Goal: Transaction & Acquisition: Register for event/course

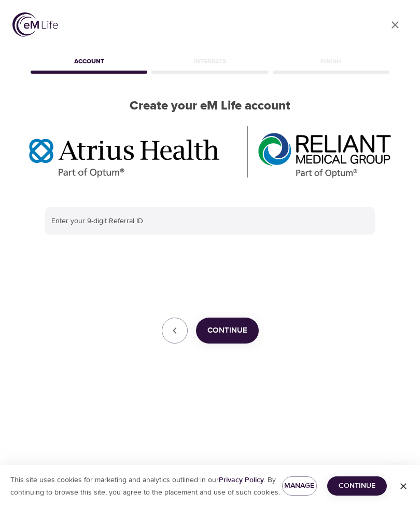
scroll to position [33, 0]
click at [235, 324] on span "Continue" at bounding box center [227, 330] width 40 height 13
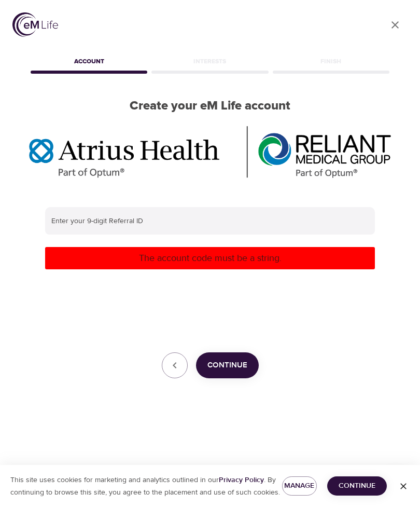
click at [63, 207] on input "text" at bounding box center [210, 221] width 330 height 28
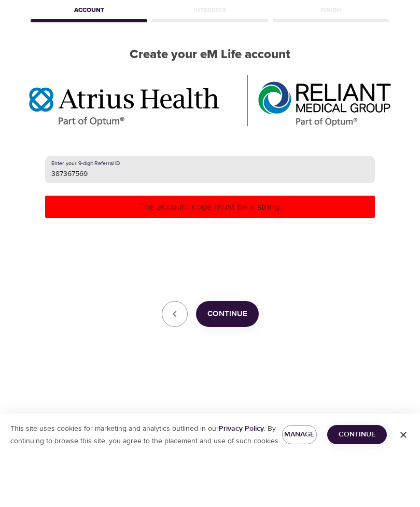
type input "387367569"
click at [234, 358] on span "Continue" at bounding box center [227, 364] width 40 height 13
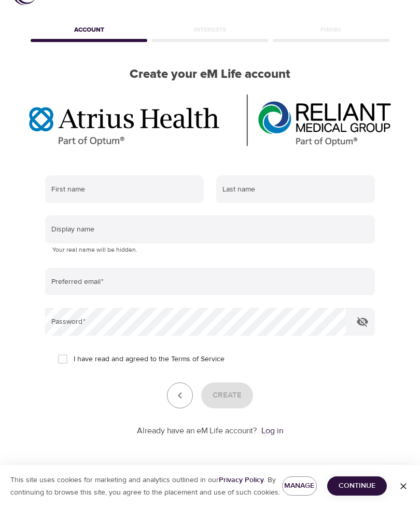
click at [77, 187] on input "text" at bounding box center [124, 189] width 159 height 28
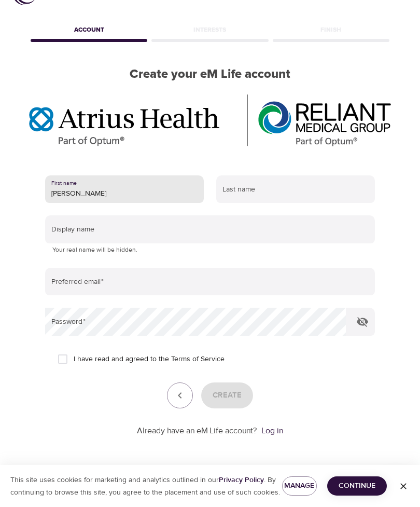
type input "[PERSON_NAME]"
click at [231, 194] on input "text" at bounding box center [295, 189] width 159 height 28
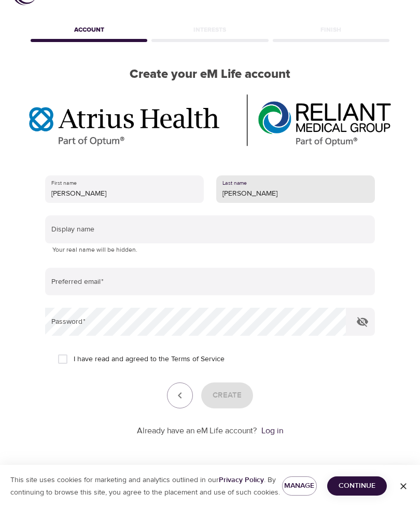
type input "[PERSON_NAME]"
click at [59, 228] on input "text" at bounding box center [210, 229] width 330 height 28
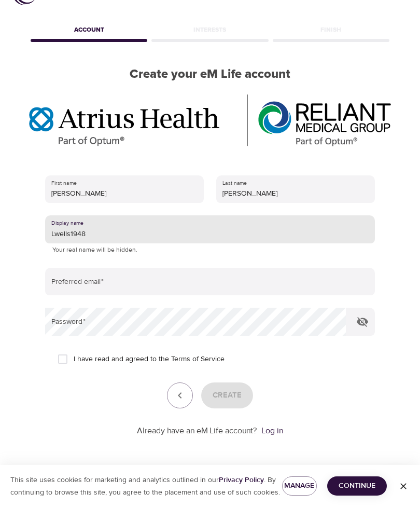
type input "Lwells1948"
click at [75, 276] on input "email" at bounding box center [210, 282] width 330 height 28
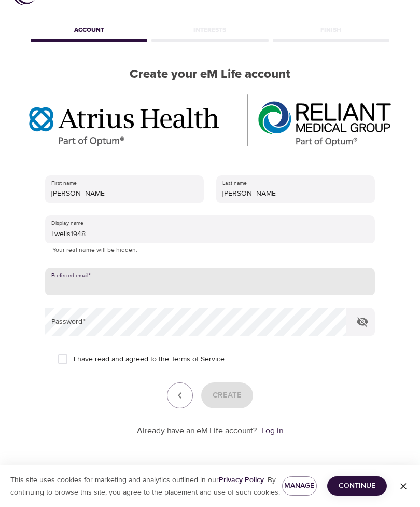
type input "l"
type input "[EMAIL_ADDRESS][DOMAIN_NAME]"
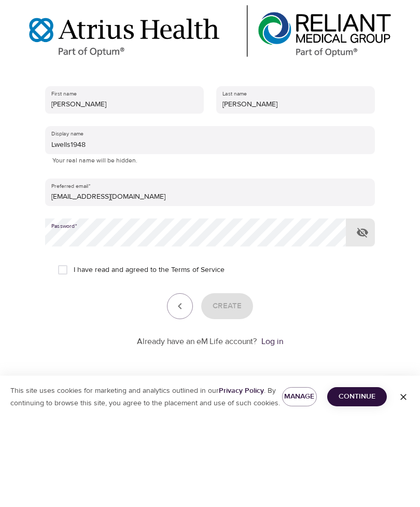
click at [54, 382] on div "Create" at bounding box center [210, 395] width 330 height 26
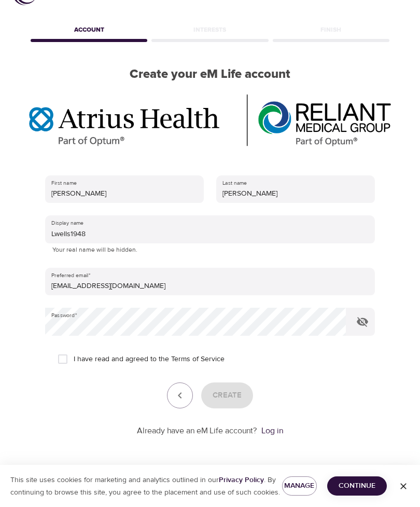
click at [357, 322] on icon "button" at bounding box center [362, 321] width 12 height 12
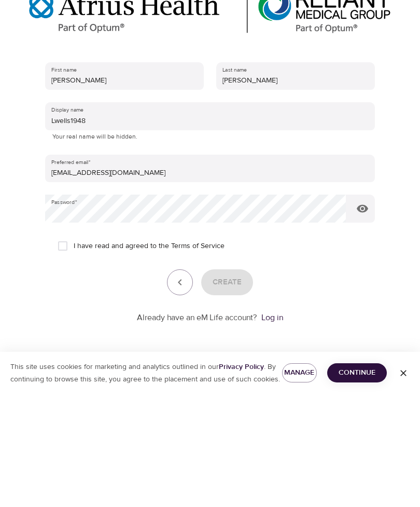
click at [236, 382] on div "Create" at bounding box center [210, 395] width 330 height 26
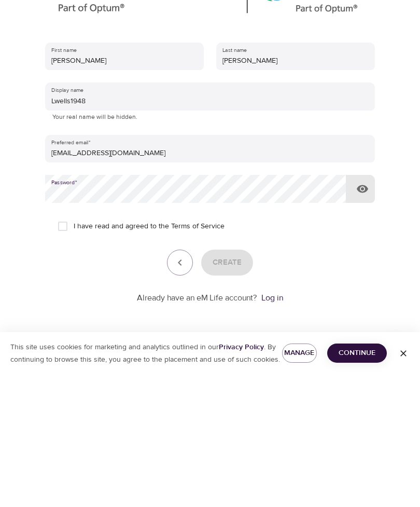
click at [66, 348] on input "I have read and agreed to the Terms of Service" at bounding box center [63, 359] width 22 height 22
checkbox input "true"
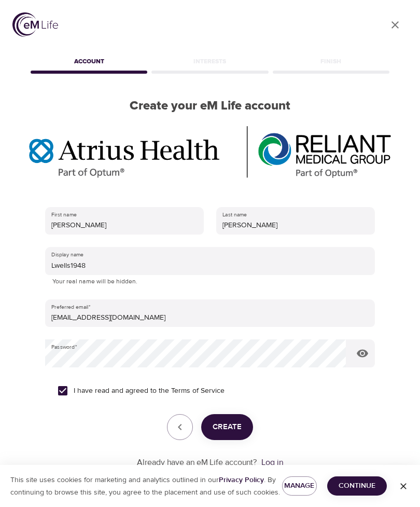
click at [231, 428] on span "Create" at bounding box center [227, 426] width 29 height 13
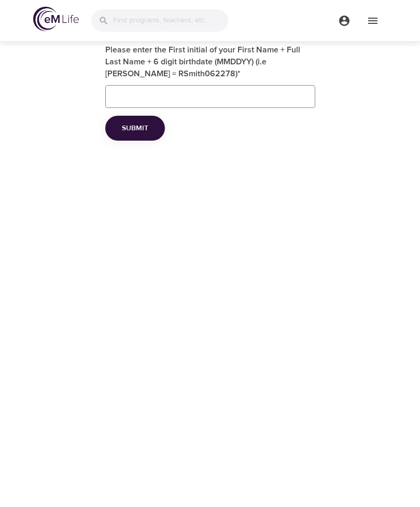
click at [123, 98] on input "Please enter the First initial of your First Name + Full Last Name + 6 digit bi…" at bounding box center [210, 96] width 210 height 23
type input "L"
type input "LWells071748"
click at [145, 130] on span "Submit" at bounding box center [135, 128] width 26 height 13
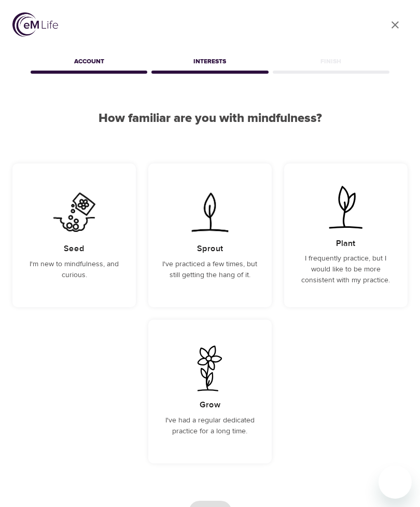
click at [354, 249] on div "Plant I frequently practice, but I would like to be more consistent with my pra…" at bounding box center [345, 235] width 123 height 144
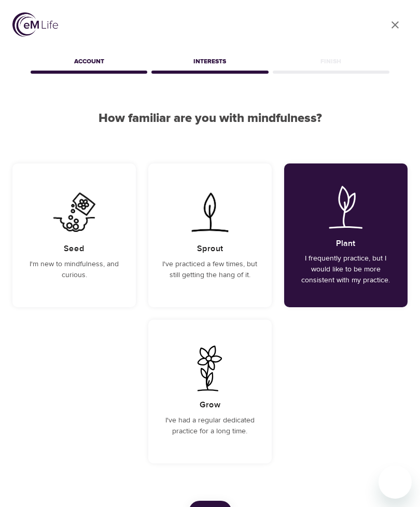
click at [218, 506] on span "Next" at bounding box center [210, 511] width 20 height 13
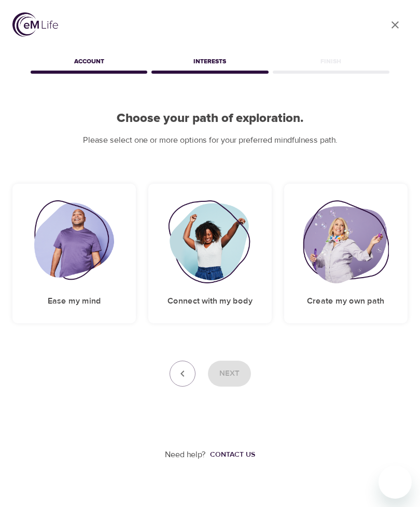
click at [79, 249] on img at bounding box center [74, 241] width 80 height 83
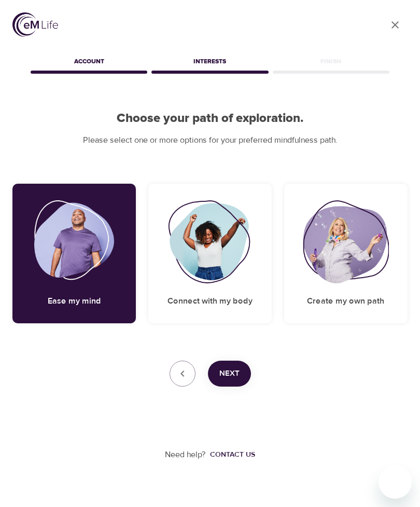
click at [238, 370] on span "Next" at bounding box center [229, 373] width 20 height 13
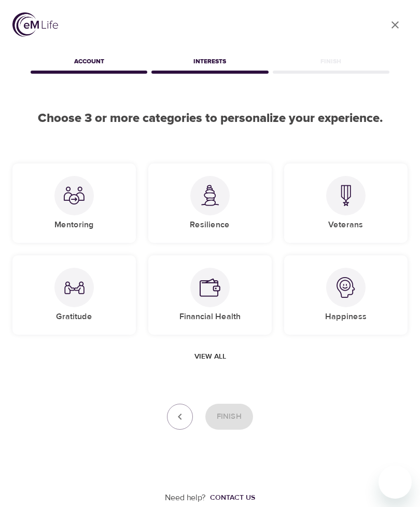
click at [213, 204] on img at bounding box center [210, 195] width 21 height 21
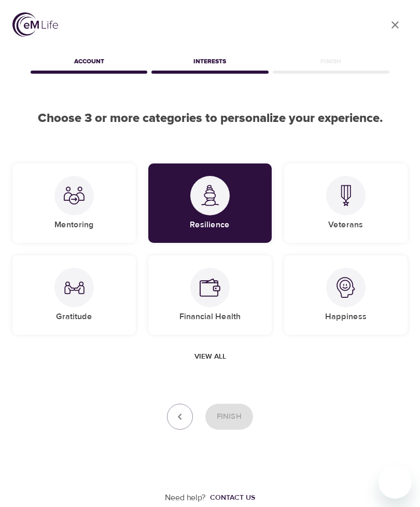
click at [72, 204] on img at bounding box center [74, 195] width 21 height 21
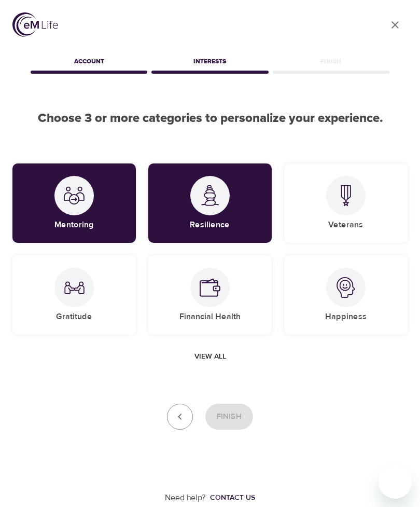
click at [348, 295] on img at bounding box center [346, 287] width 21 height 21
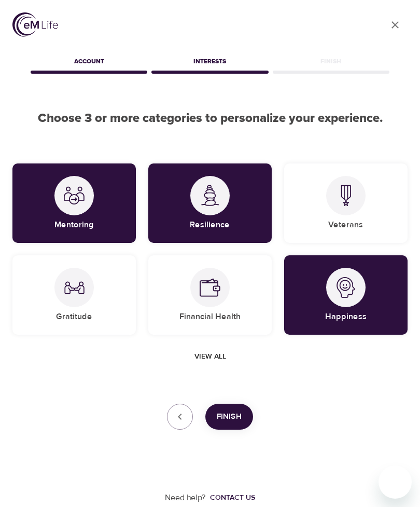
click at [82, 294] on img at bounding box center [74, 287] width 21 height 21
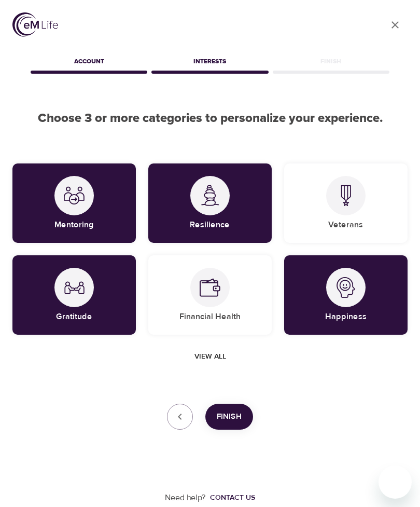
click at [233, 418] on span "Finish" at bounding box center [229, 416] width 25 height 13
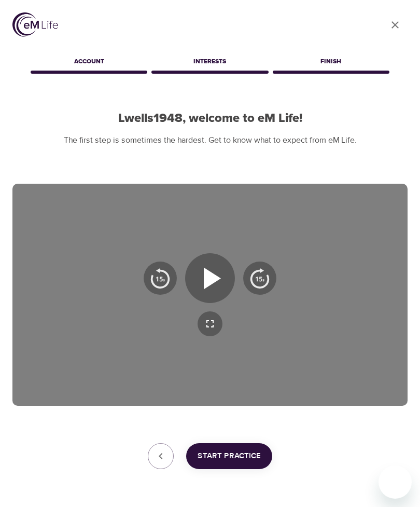
click at [239, 463] on button "Start Practice" at bounding box center [229, 456] width 86 height 26
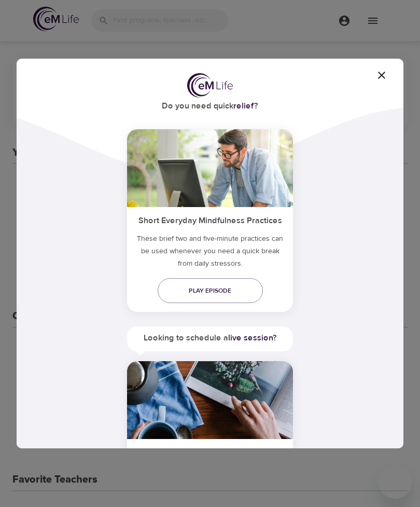
click at [217, 296] on span "Play episode" at bounding box center [210, 290] width 89 height 11
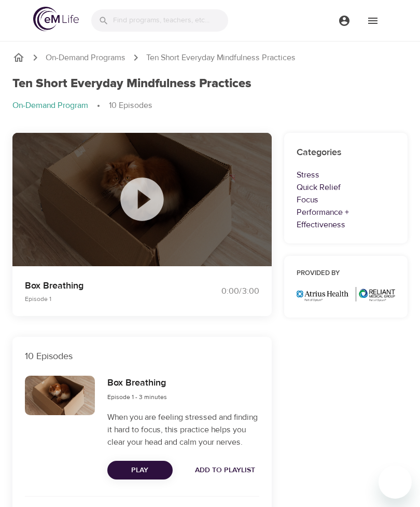
click at [148, 195] on icon at bounding box center [141, 199] width 43 height 43
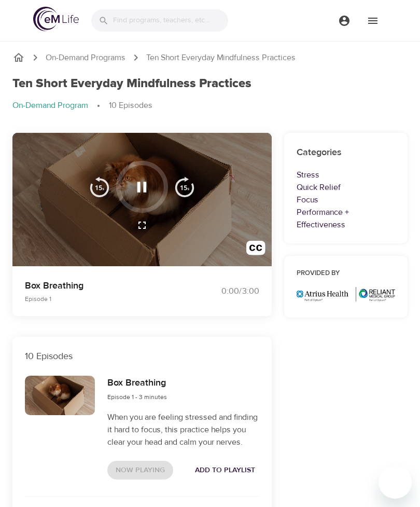
click at [148, 189] on icon "button" at bounding box center [142, 187] width 18 height 18
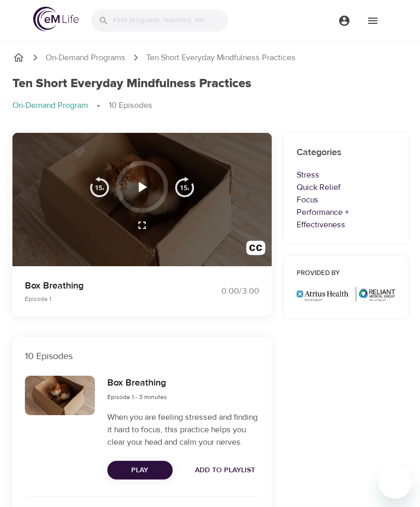
click at [146, 189] on icon "button" at bounding box center [142, 187] width 18 height 18
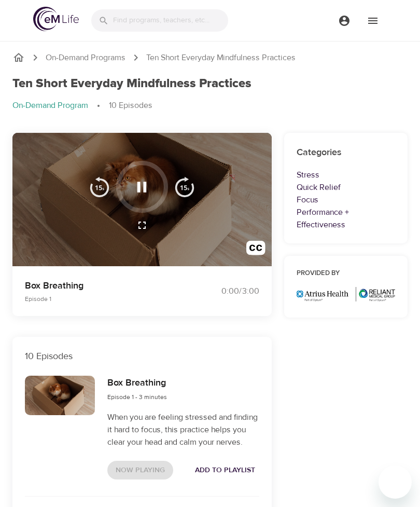
click at [146, 192] on icon "button" at bounding box center [142, 187] width 18 height 18
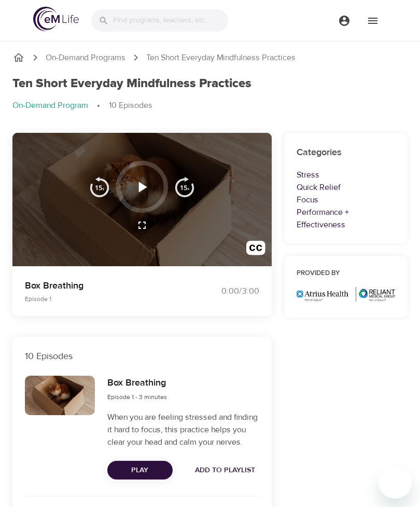
click at [223, 227] on div at bounding box center [141, 199] width 259 height 133
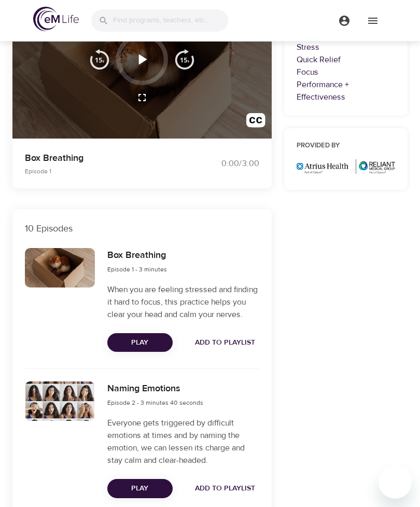
scroll to position [128, 0]
click at [154, 349] on span "Play" at bounding box center [140, 342] width 49 height 13
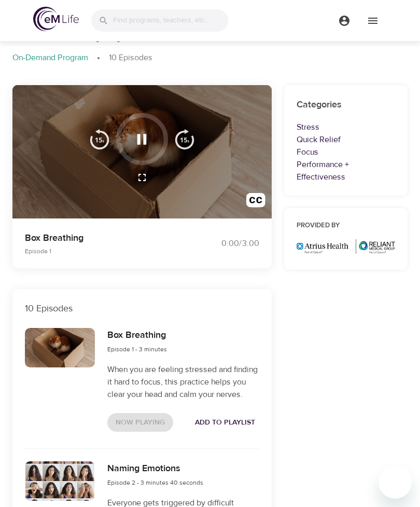
scroll to position [0, 0]
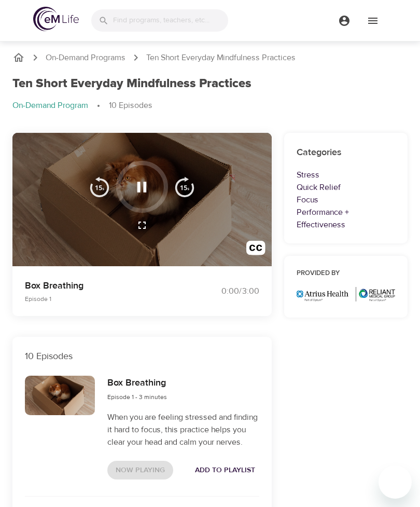
click at [144, 182] on icon "button" at bounding box center [141, 187] width 9 height 10
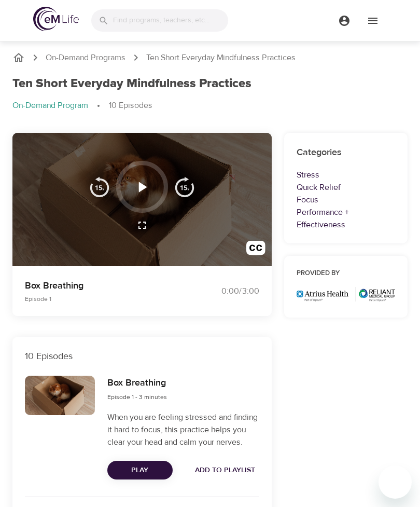
click at [151, 477] on span "Play" at bounding box center [140, 470] width 49 height 13
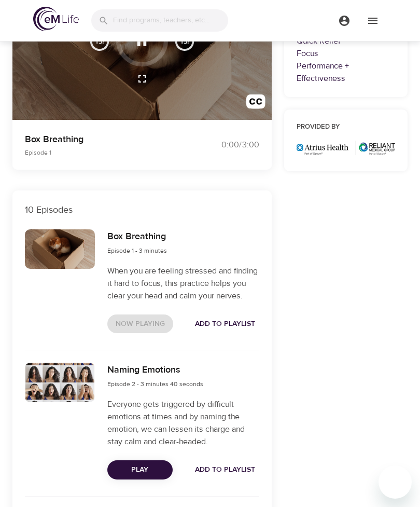
scroll to position [147, 0]
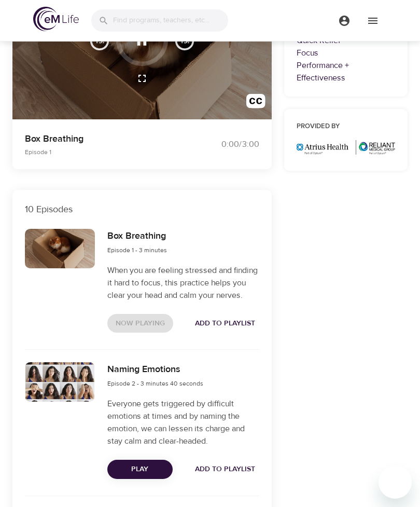
click at [154, 333] on div "Now Playing Add to Playlist" at bounding box center [183, 323] width 152 height 19
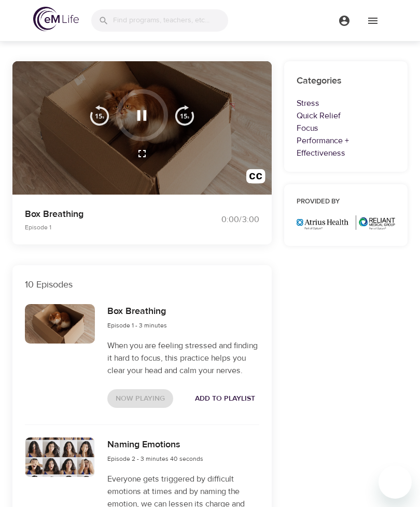
scroll to position [70, 0]
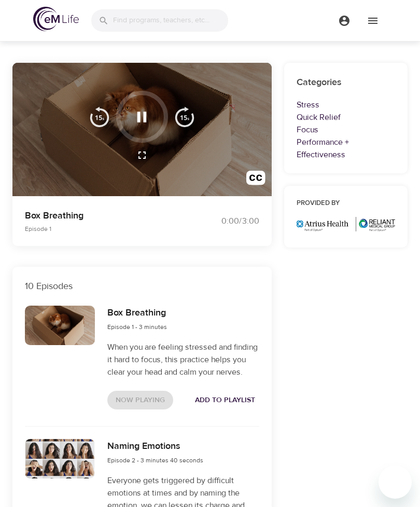
click at [62, 331] on div at bounding box center [60, 325] width 70 height 39
click at [154, 302] on div "Box Breathing Episode 1 - 3 minutes When you are feeling stressed and finding i…" at bounding box center [183, 357] width 164 height 116
click at [205, 174] on div at bounding box center [141, 129] width 259 height 133
click at [256, 174] on img "button" at bounding box center [255, 180] width 19 height 19
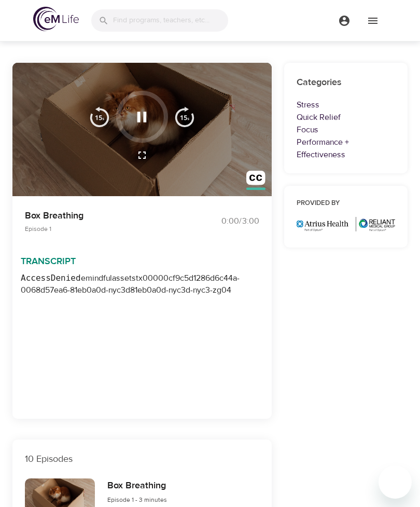
click at [192, 117] on img "button" at bounding box center [184, 116] width 21 height 21
click at [131, 151] on button "button" at bounding box center [142, 155] width 25 height 25
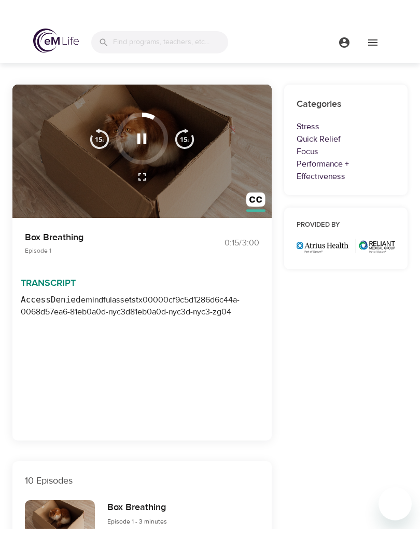
scroll to position [10, 0]
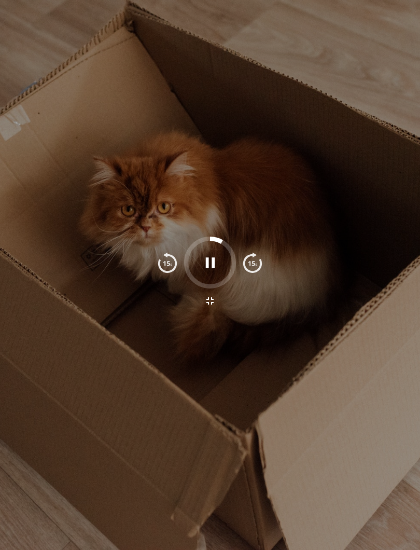
click at [142, 129] on div at bounding box center [210, 275] width 420 height 550
click at [214, 270] on icon "button" at bounding box center [210, 263] width 18 height 18
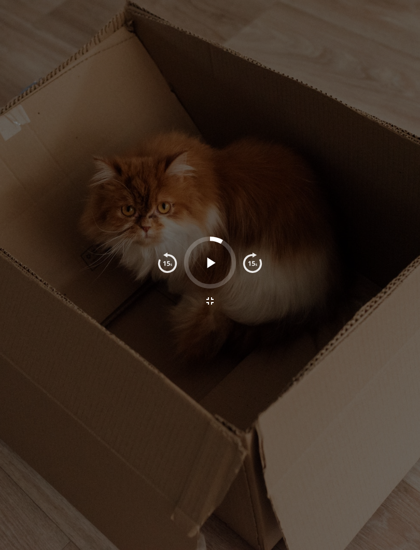
click at [226, 354] on div at bounding box center [210, 275] width 420 height 550
click at [161, 271] on img "button" at bounding box center [167, 262] width 21 height 21
click at [208, 311] on button "button" at bounding box center [210, 300] width 25 height 25
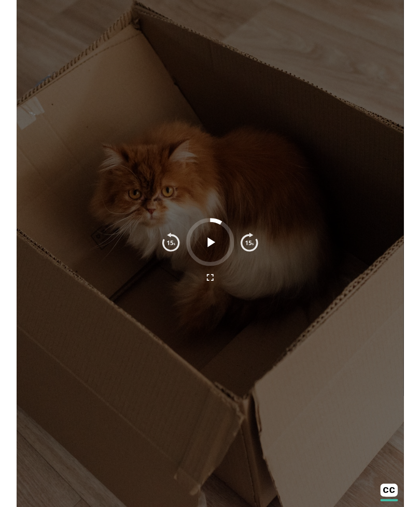
scroll to position [70, 0]
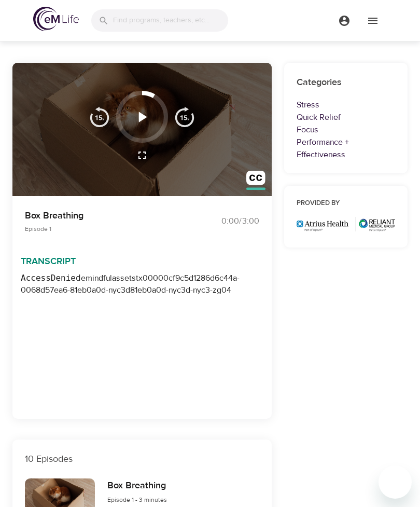
click at [144, 117] on icon "button" at bounding box center [143, 117] width 8 height 10
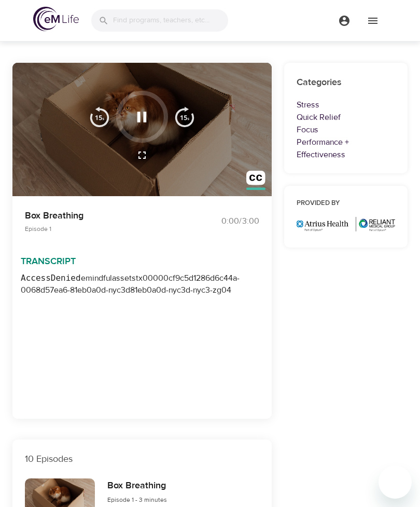
click at [242, 132] on div "Transcript AccessDenied emindfulassets tx00000cf9c5d1286d6c44a-0068d57ea6-81eb0…" at bounding box center [141, 129] width 259 height 133
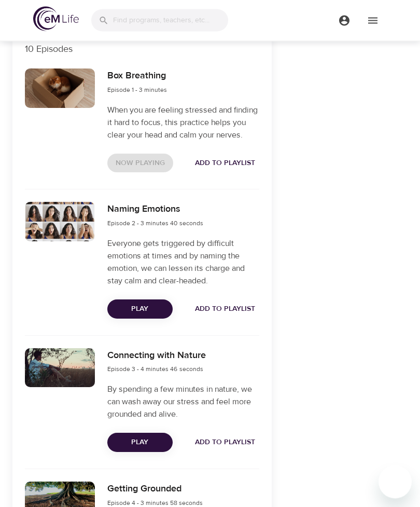
scroll to position [480, 0]
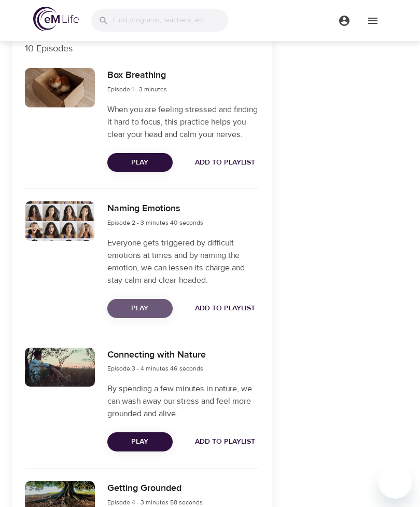
click at [147, 315] on span "Play" at bounding box center [140, 308] width 49 height 13
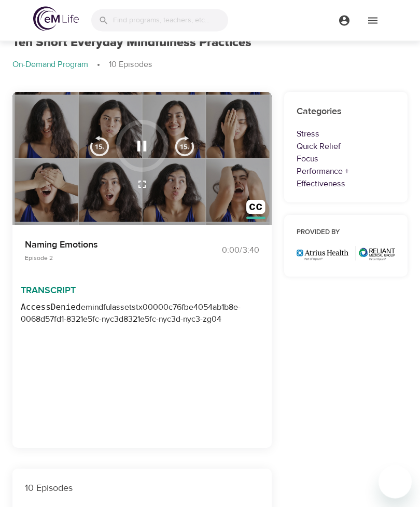
scroll to position [0, 0]
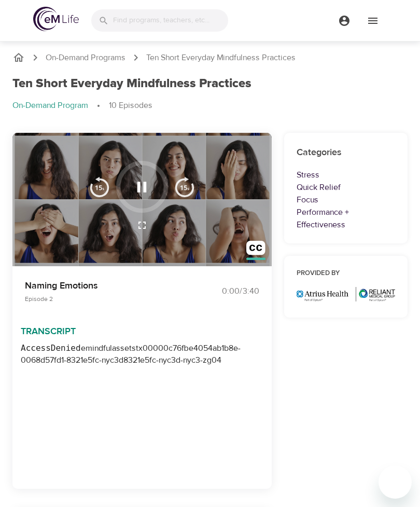
click at [145, 191] on icon "button" at bounding box center [141, 187] width 9 height 10
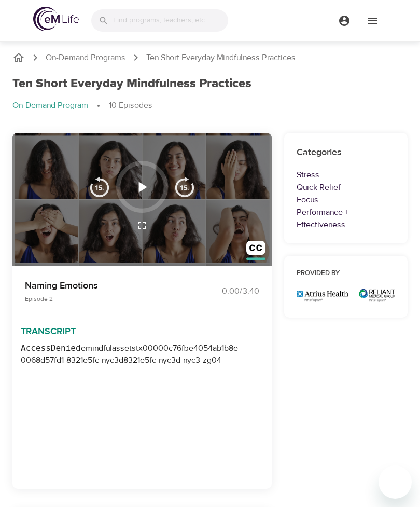
click at [141, 164] on div at bounding box center [142, 187] width 52 height 52
click at [152, 165] on div at bounding box center [142, 187] width 52 height 52
click at [144, 188] on icon "button" at bounding box center [143, 187] width 8 height 10
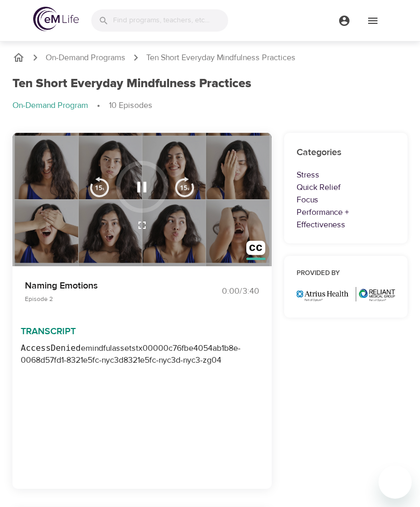
click at [137, 172] on button "button" at bounding box center [142, 187] width 31 height 31
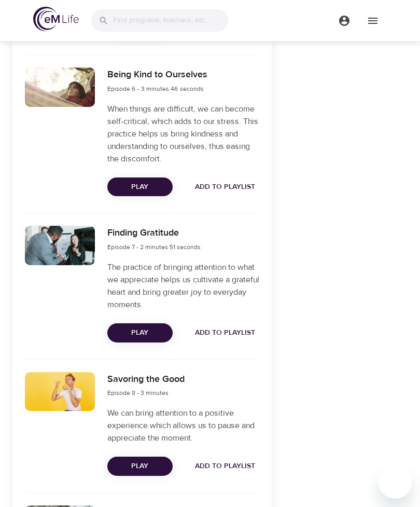
scroll to position [1211, 0]
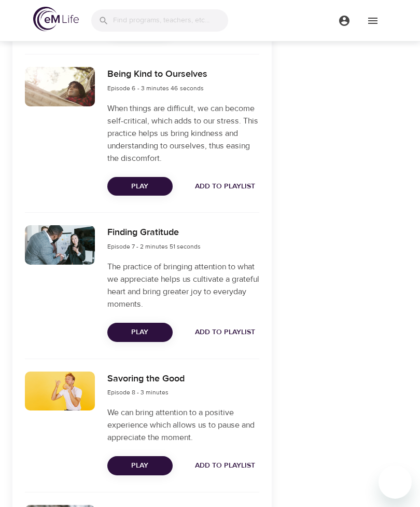
click at [155, 336] on span "Play" at bounding box center [140, 332] width 49 height 13
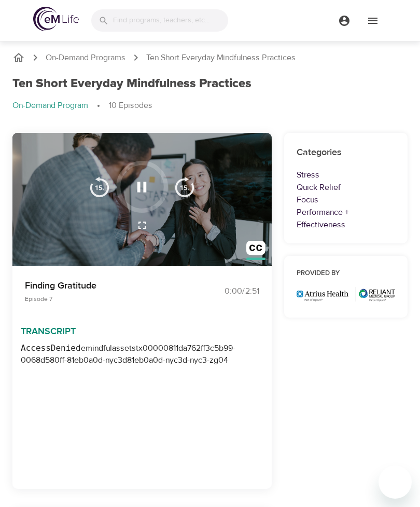
click at [142, 185] on icon "button" at bounding box center [142, 187] width 18 height 18
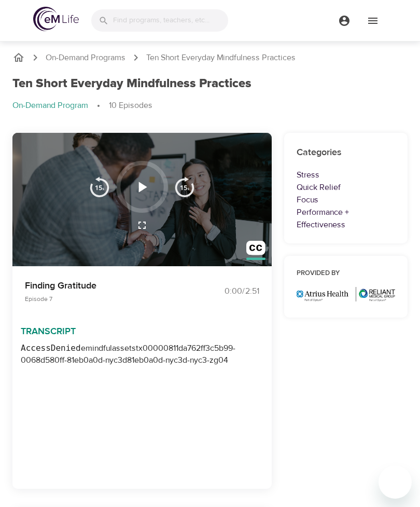
click at [151, 162] on div at bounding box center [142, 187] width 52 height 52
click at [139, 166] on div at bounding box center [142, 187] width 52 height 52
click at [149, 211] on div at bounding box center [142, 187] width 52 height 52
click at [149, 228] on button "button" at bounding box center [142, 225] width 25 height 25
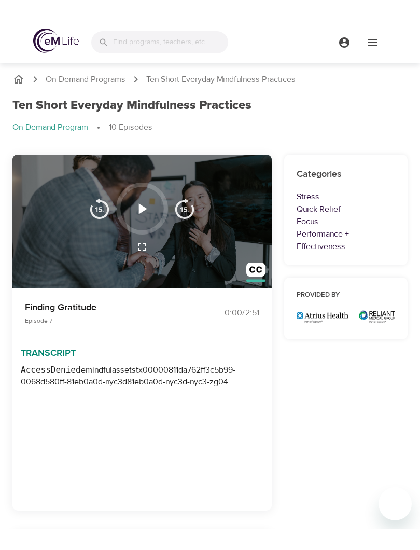
scroll to position [10, 0]
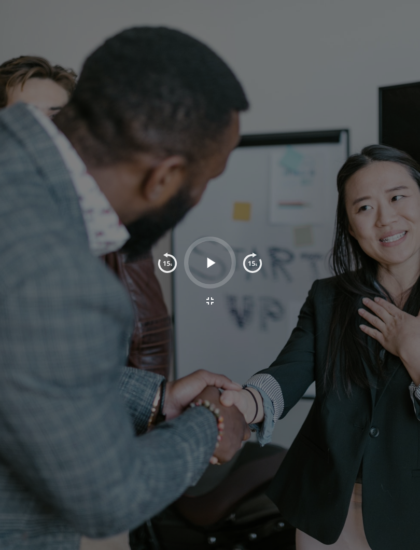
click at [215, 259] on icon "button" at bounding box center [210, 263] width 18 height 18
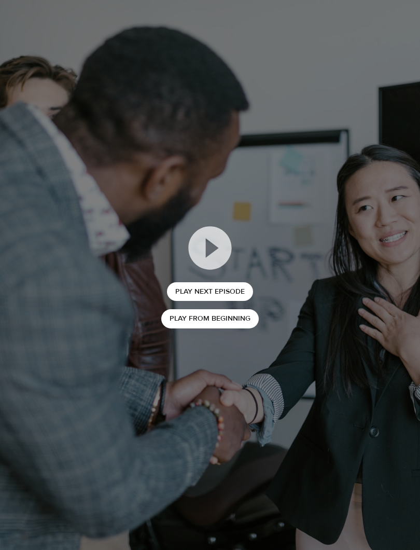
click at [233, 295] on span "Play Next Episode" at bounding box center [210, 291] width 70 height 13
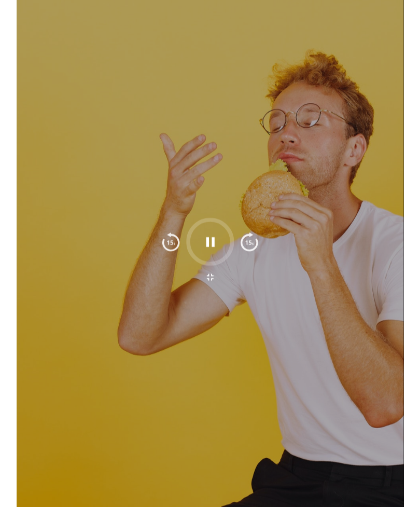
scroll to position [0, 0]
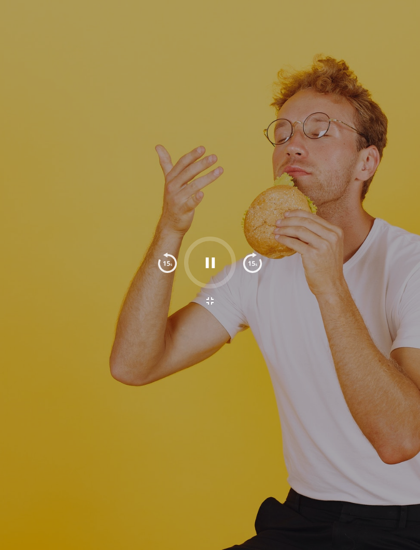
click at [218, 262] on icon "button" at bounding box center [210, 263] width 18 height 18
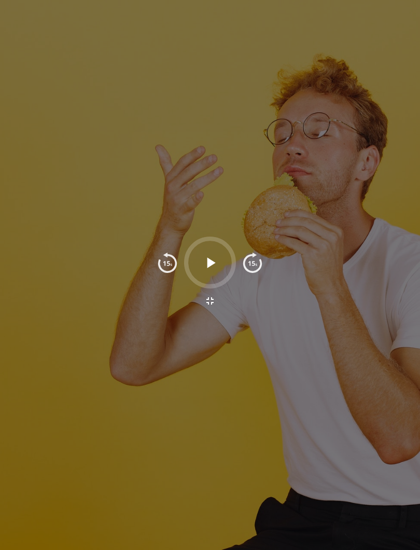
click at [204, 256] on icon "button" at bounding box center [210, 263] width 18 height 18
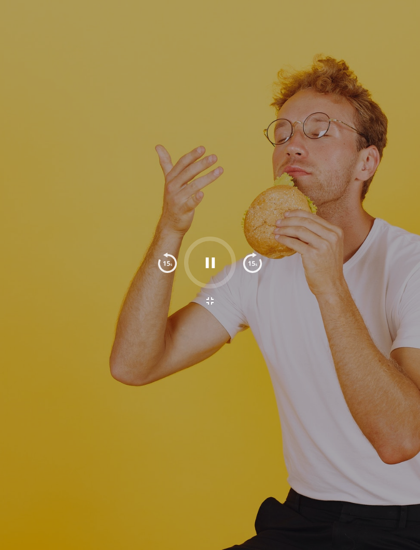
click at [210, 256] on icon "button" at bounding box center [210, 263] width 18 height 18
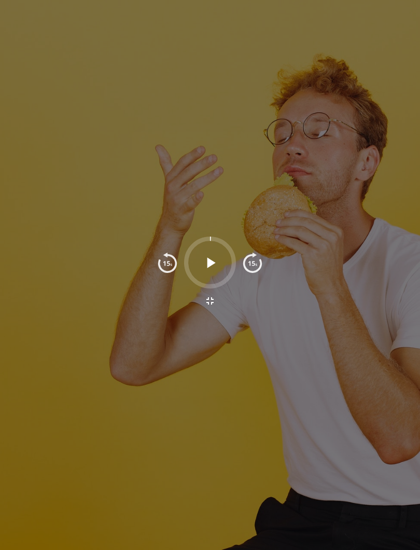
click at [218, 237] on div at bounding box center [210, 263] width 52 height 52
click at [215, 256] on icon "button" at bounding box center [210, 263] width 18 height 18
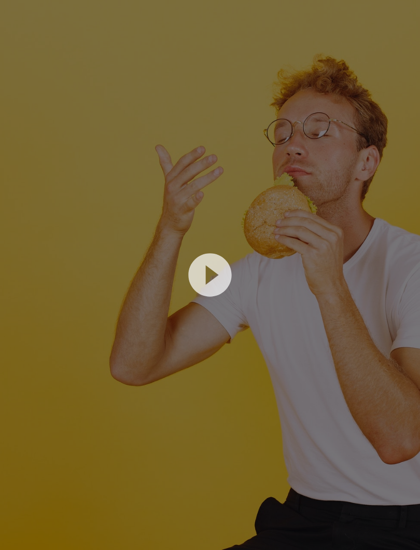
click at [248, 110] on div at bounding box center [210, 275] width 420 height 550
click at [231, 68] on div at bounding box center [210, 275] width 420 height 550
click at [227, 60] on div at bounding box center [210, 275] width 420 height 550
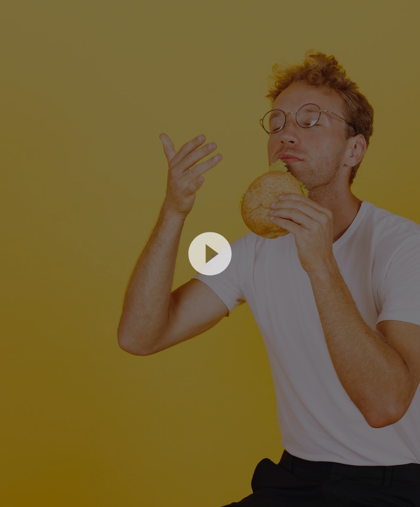
scroll to position [1111, 0]
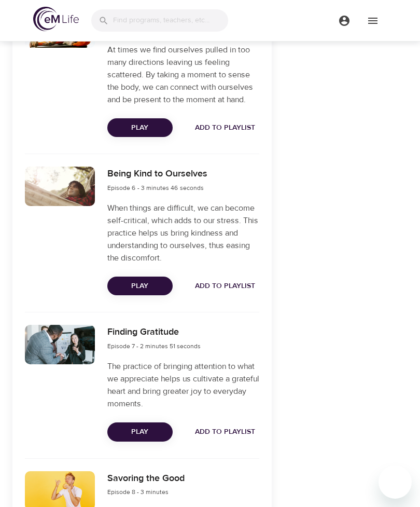
click at [149, 292] on span "Play" at bounding box center [140, 286] width 49 height 13
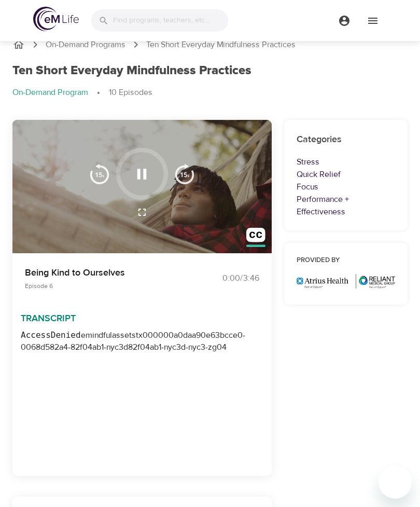
scroll to position [0, 0]
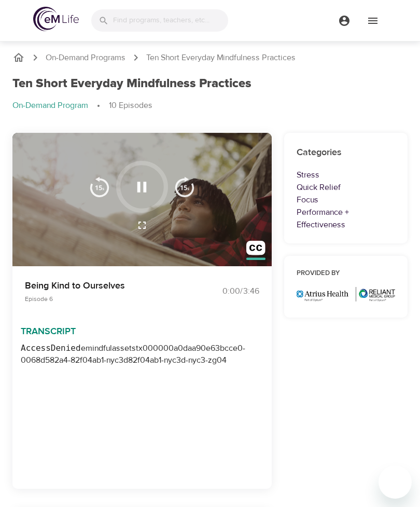
click at [147, 178] on icon "button" at bounding box center [142, 187] width 18 height 18
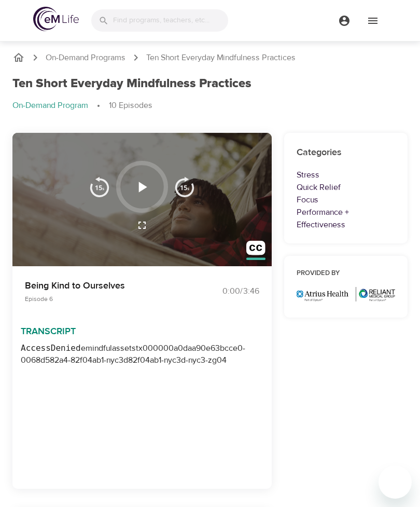
click at [150, 179] on icon "button" at bounding box center [142, 187] width 18 height 18
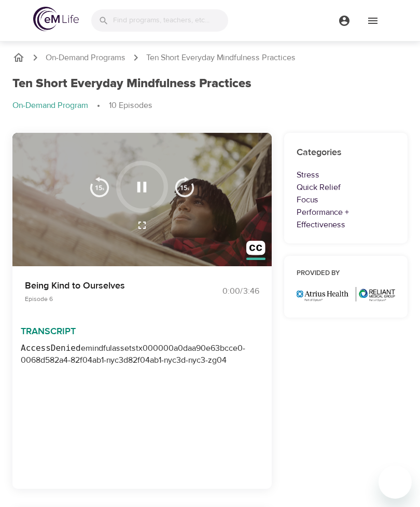
click at [147, 183] on icon "button" at bounding box center [142, 187] width 18 height 18
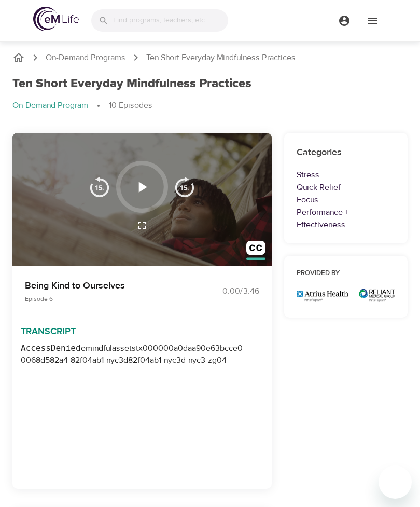
click at [147, 164] on div at bounding box center [142, 187] width 52 height 52
click at [138, 201] on button "button" at bounding box center [142, 187] width 31 height 31
click at [150, 184] on icon "button" at bounding box center [142, 187] width 18 height 18
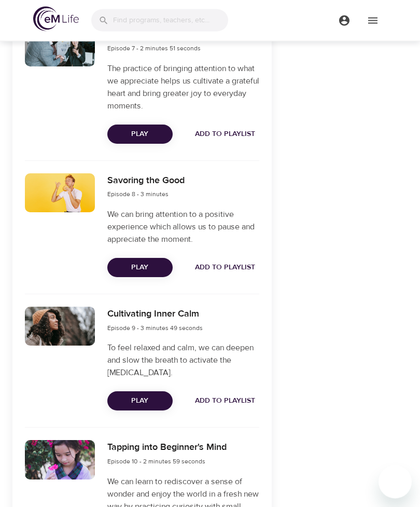
scroll to position [1409, 0]
click at [159, 403] on span "Play" at bounding box center [140, 400] width 49 height 13
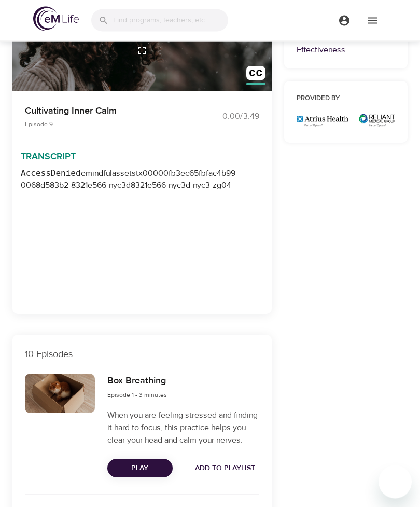
scroll to position [0, 0]
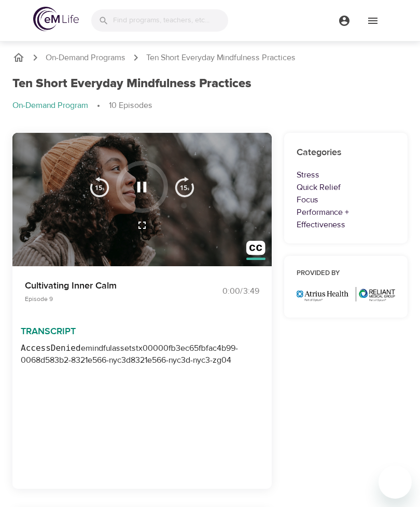
click at [147, 188] on icon "button" at bounding box center [142, 187] width 18 height 18
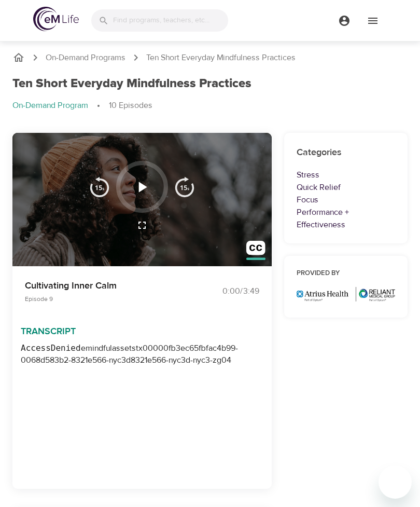
click at [145, 183] on icon "button" at bounding box center [142, 187] width 18 height 18
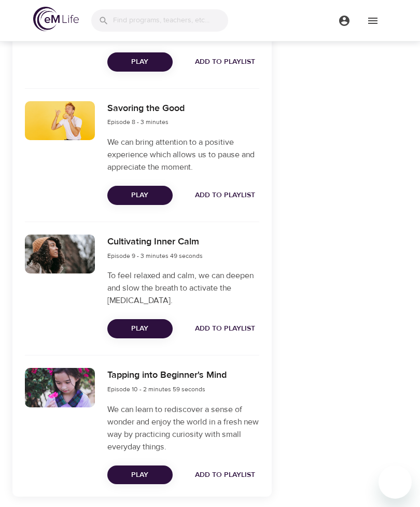
scroll to position [1490, 0]
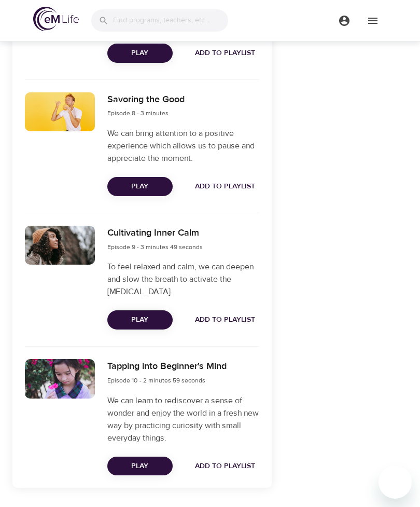
click at [147, 466] on span "Play" at bounding box center [140, 466] width 49 height 13
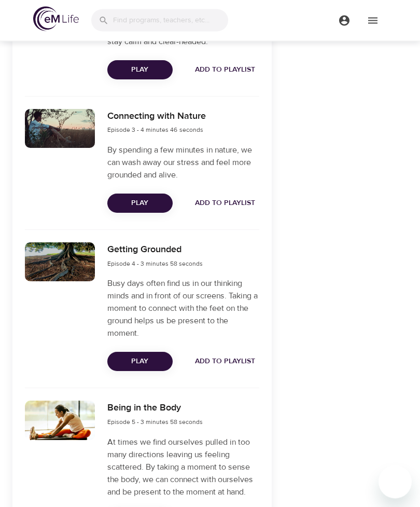
scroll to position [0, 0]
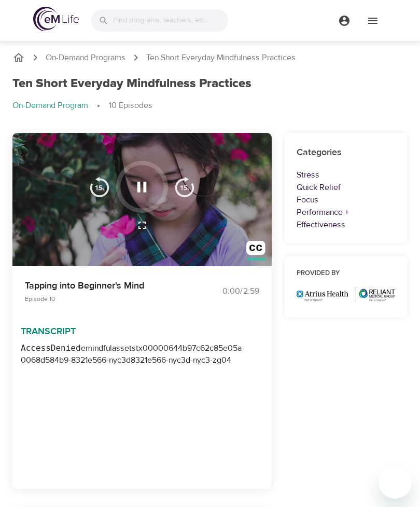
click at [143, 181] on icon "button" at bounding box center [142, 187] width 18 height 18
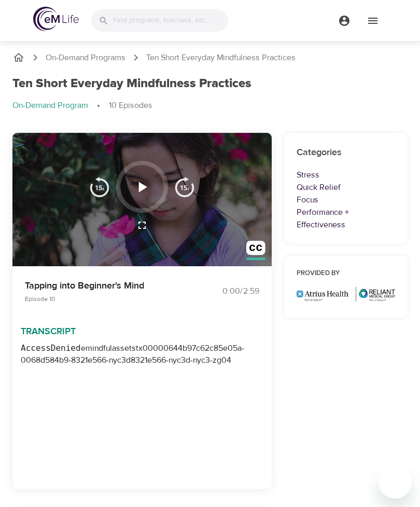
click at [151, 165] on div at bounding box center [142, 187] width 52 height 52
click at [153, 210] on div at bounding box center [142, 187] width 52 height 52
click at [145, 190] on icon "button" at bounding box center [142, 187] width 18 height 18
